Goal: Task Accomplishment & Management: Manage account settings

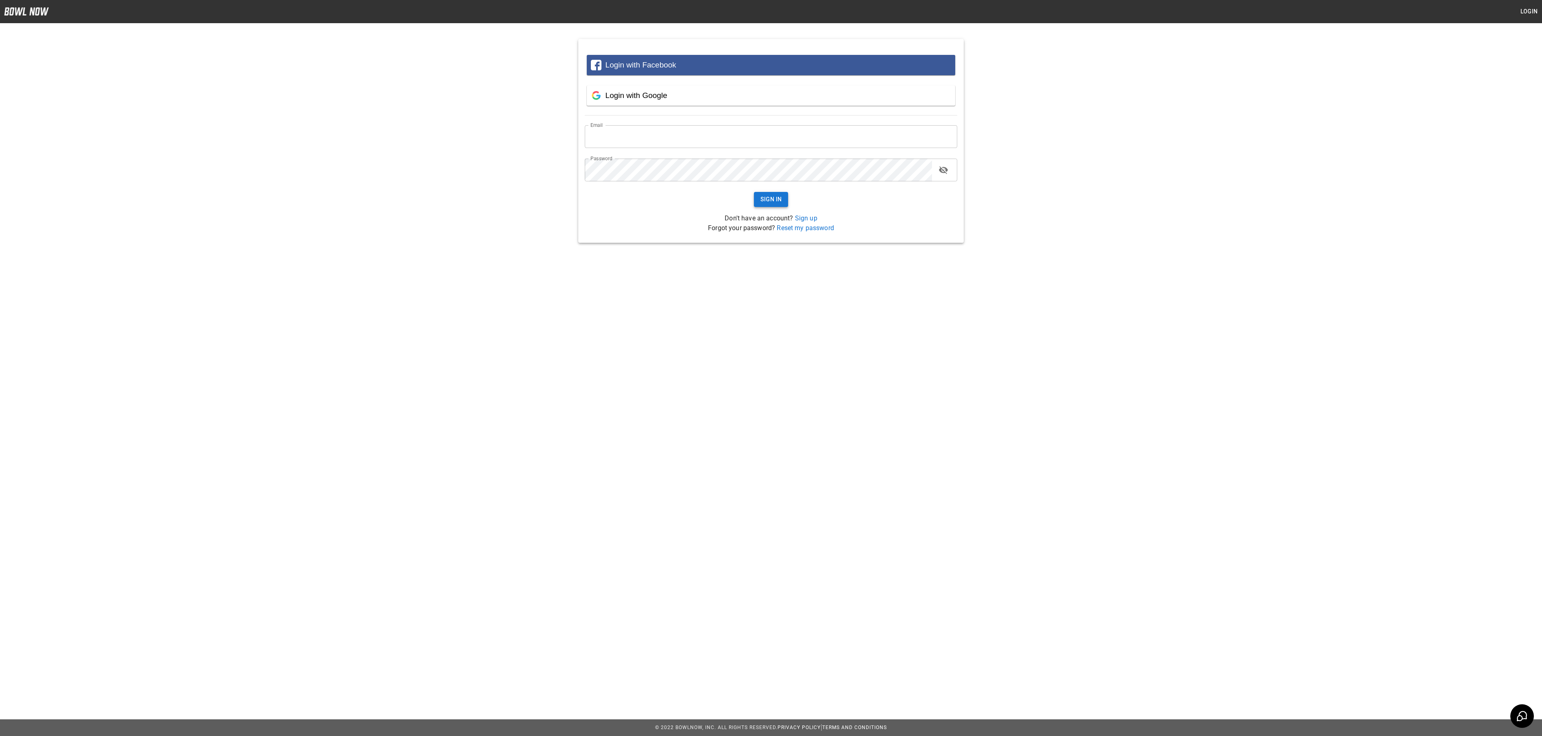
type input "**********"
click at [761, 194] on button "Sign In" at bounding box center [771, 199] width 35 height 15
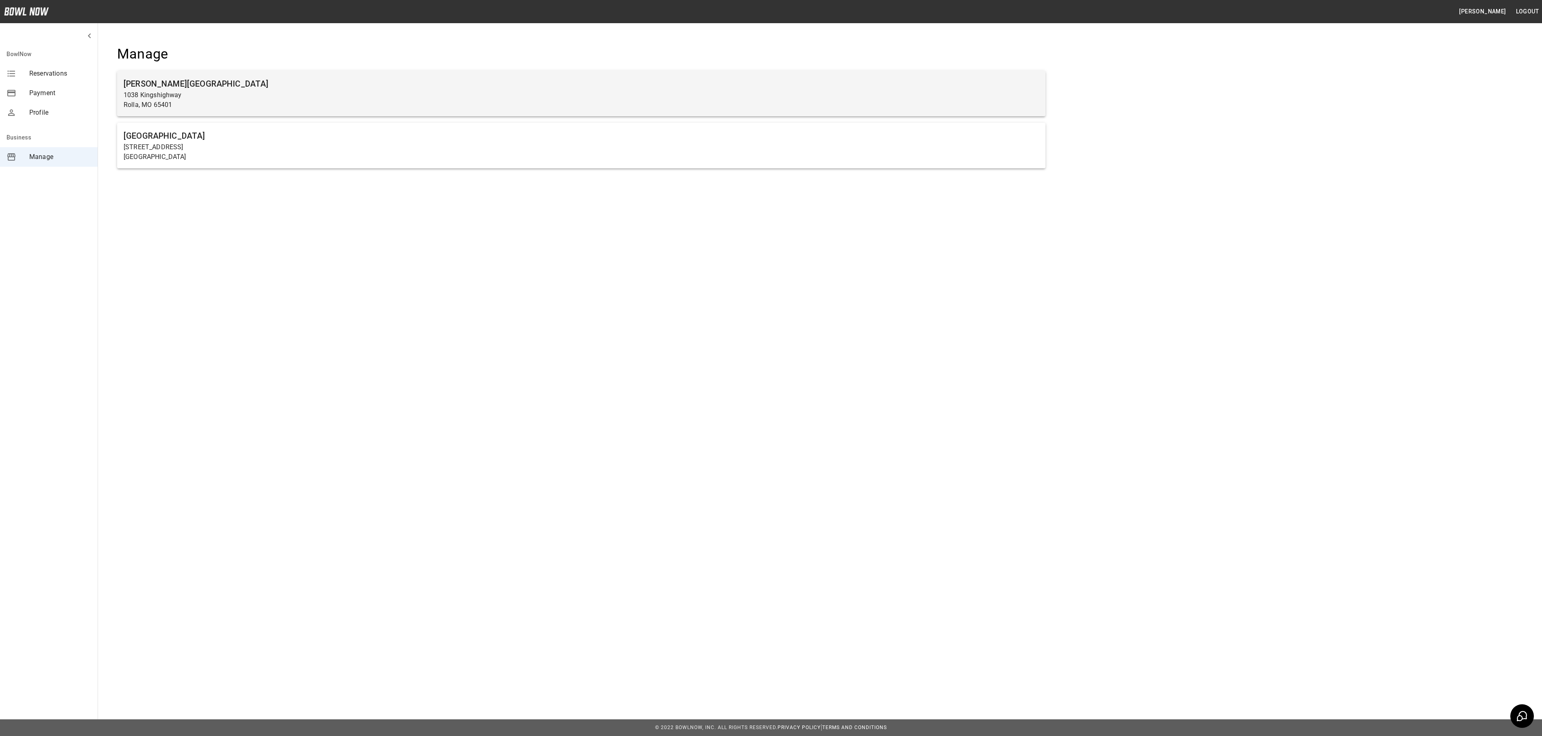
click at [297, 82] on h6 "[PERSON_NAME][GEOGRAPHIC_DATA]" at bounding box center [581, 83] width 915 height 13
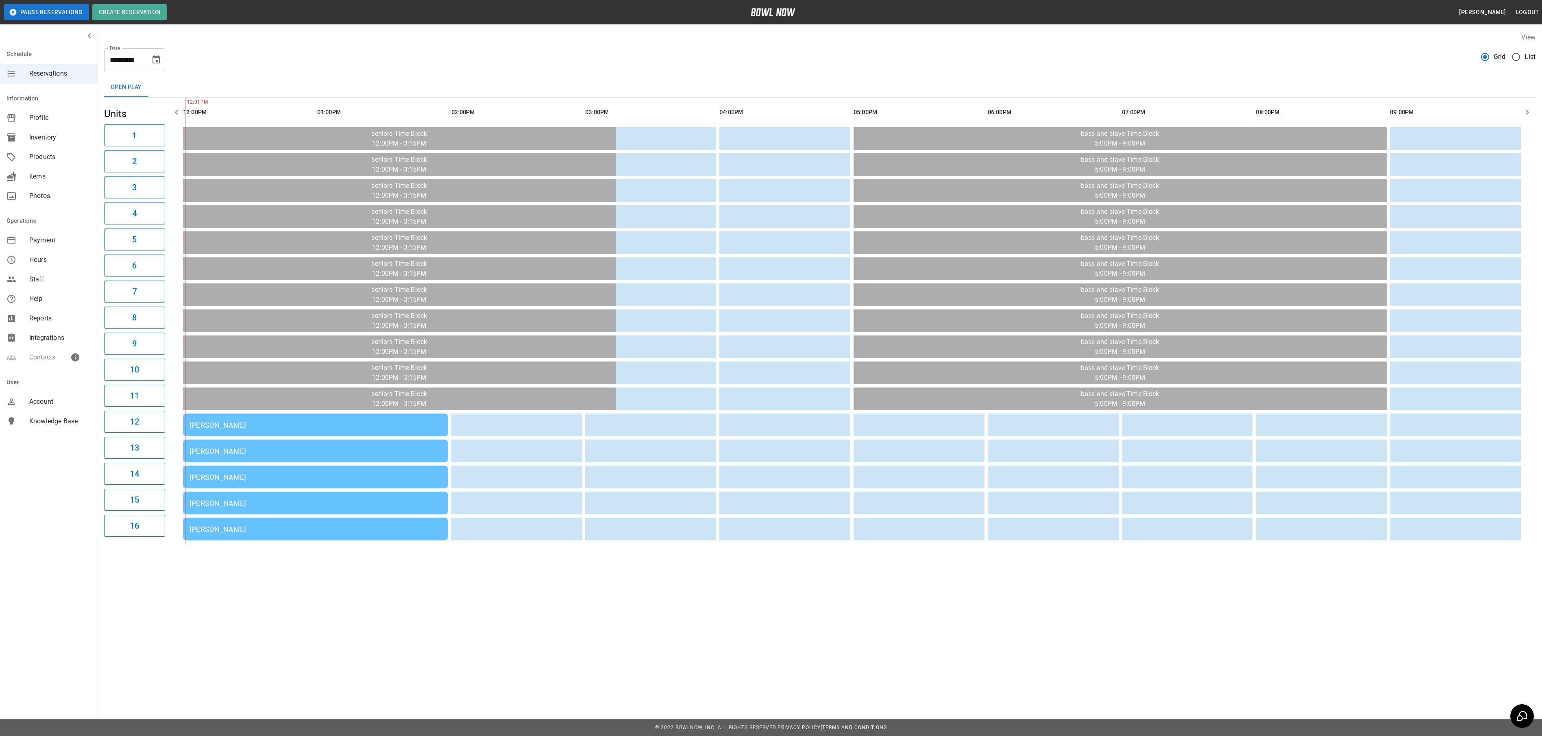
click at [340, 429] on div "[PERSON_NAME]" at bounding box center [316, 425] width 252 height 9
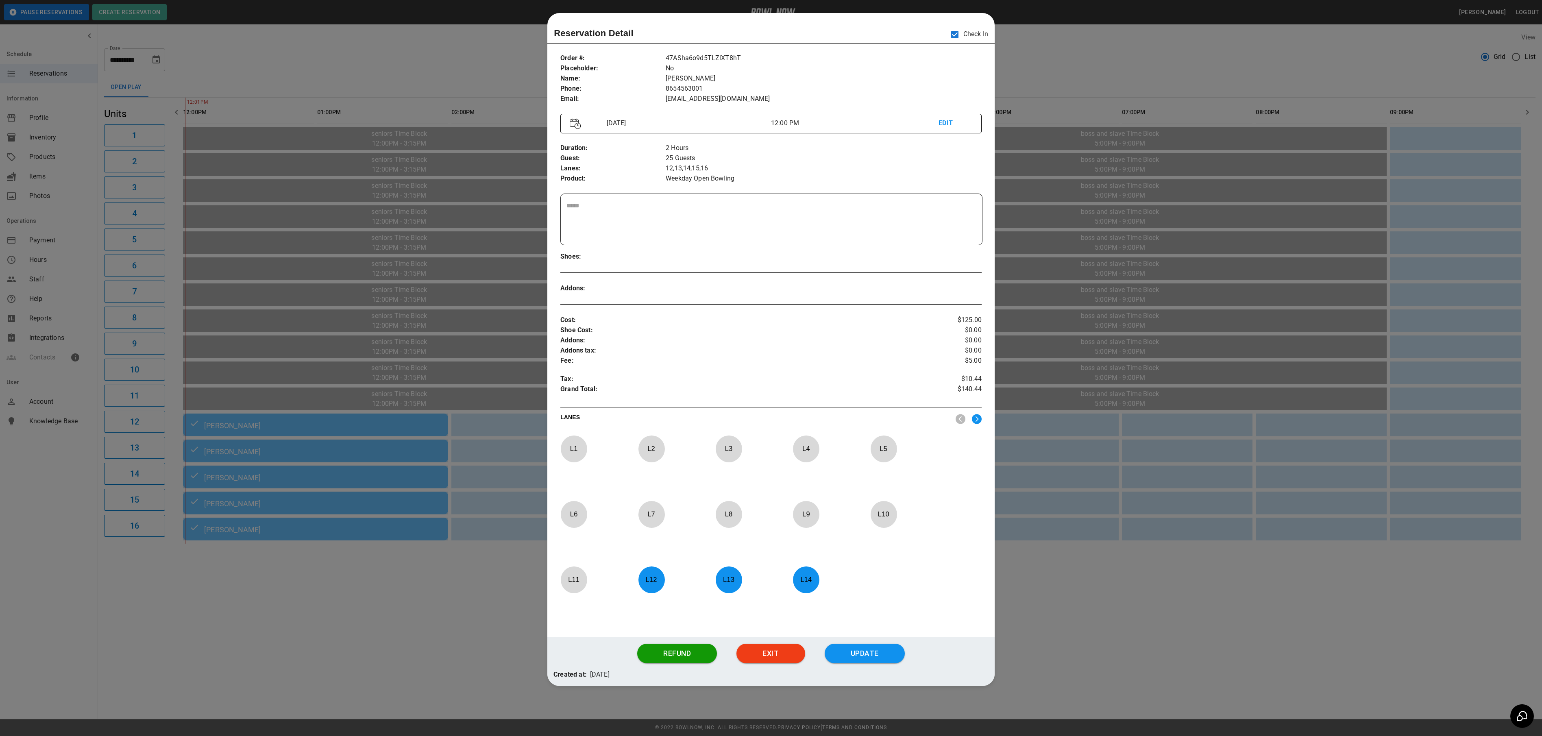
drag, startPoint x: 1146, startPoint y: 604, endPoint x: 1143, endPoint y: 608, distance: 4.6
click at [1145, 606] on div at bounding box center [771, 368] width 1542 height 736
